Goal: Check status: Check status

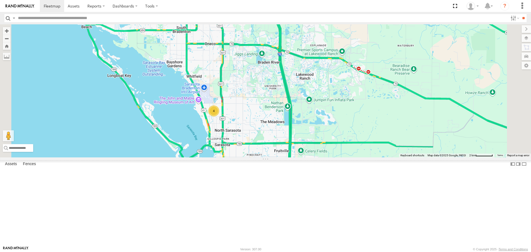
drag, startPoint x: 190, startPoint y: 194, endPoint x: 168, endPoint y: 149, distance: 50.1
click at [168, 149] on div "[PERSON_NAME] 4" at bounding box center [265, 90] width 531 height 133
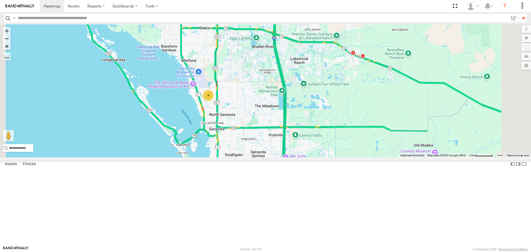
drag, startPoint x: 277, startPoint y: 112, endPoint x: 268, endPoint y: 118, distance: 10.3
click at [268, 118] on div "[PERSON_NAME] 4" at bounding box center [265, 90] width 531 height 133
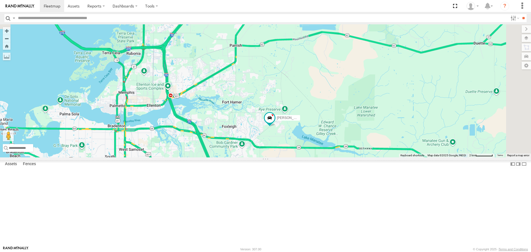
drag, startPoint x: 253, startPoint y: 163, endPoint x: 236, endPoint y: 218, distance: 57.7
click at [236, 157] on div "[PERSON_NAME] 4" at bounding box center [265, 90] width 531 height 133
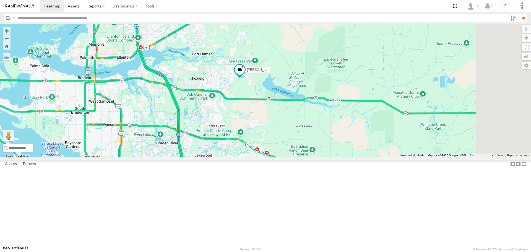
drag, startPoint x: 221, startPoint y: 167, endPoint x: 210, endPoint y: 143, distance: 26.9
click at [210, 143] on div "[PERSON_NAME]" at bounding box center [265, 90] width 531 height 133
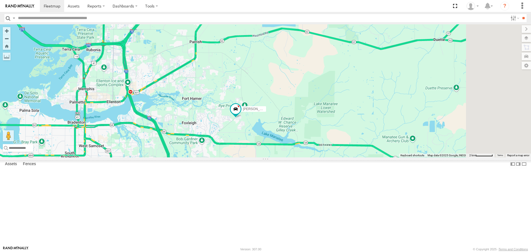
drag, startPoint x: 212, startPoint y: 132, endPoint x: 200, endPoint y: 165, distance: 35.1
click at [200, 157] on div "[PERSON_NAME] 4" at bounding box center [265, 90] width 531 height 133
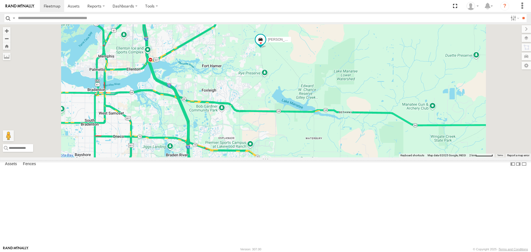
drag, startPoint x: 271, startPoint y: 151, endPoint x: 313, endPoint y: 93, distance: 71.4
click at [313, 101] on div "[PERSON_NAME]" at bounding box center [265, 90] width 531 height 133
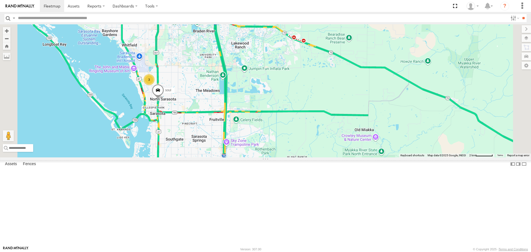
drag, startPoint x: 299, startPoint y: 129, endPoint x: 289, endPoint y: 99, distance: 31.2
click at [289, 99] on div "[PERSON_NAME] 3 soul" at bounding box center [265, 90] width 531 height 133
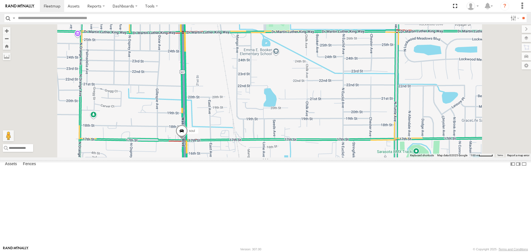
click at [188, 140] on span at bounding box center [182, 132] width 12 height 15
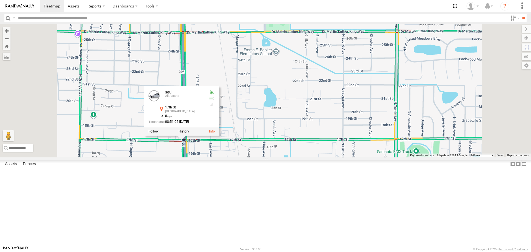
click at [275, 157] on div "[PERSON_NAME] soul soul All Assets [GEOGRAPHIC_DATA] 27.35227 , -82.53063 0 08:…" at bounding box center [265, 90] width 531 height 133
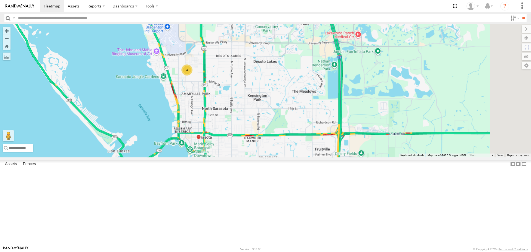
drag, startPoint x: 338, startPoint y: 61, endPoint x: 303, endPoint y: 139, distance: 86.1
click at [305, 139] on div "4" at bounding box center [265, 90] width 531 height 133
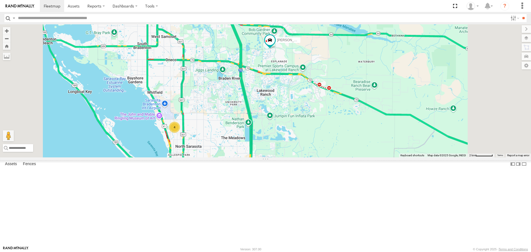
click at [336, 102] on div "[PERSON_NAME] 4" at bounding box center [265, 90] width 531 height 133
